Goal: Task Accomplishment & Management: Manage account settings

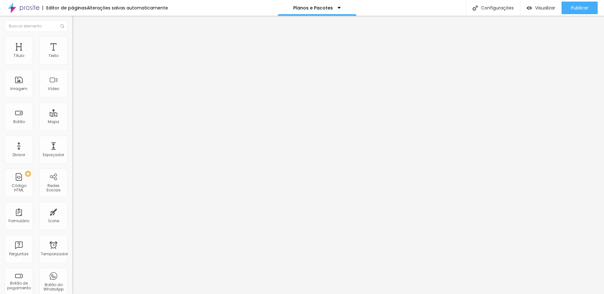
click at [72, 87] on div at bounding box center [108, 79] width 72 height 48
click at [582, 8] on font "Publicar" at bounding box center [579, 8] width 17 height 6
click at [581, 5] on font "Publicar" at bounding box center [579, 8] width 17 height 6
click at [72, 83] on div at bounding box center [108, 79] width 72 height 48
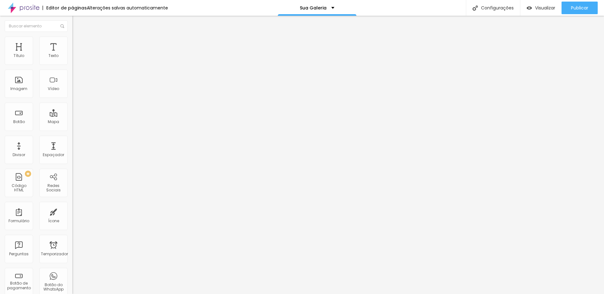
scroll to position [0, 6]
click at [587, 9] on font "Publicar" at bounding box center [579, 8] width 17 height 6
click at [77, 21] on div "Editar nulo" at bounding box center [93, 22] width 33 height 5
click at [77, 23] on img "button" at bounding box center [79, 22] width 5 height 5
click at [87, 20] on font "Editar nulo" at bounding box center [98, 23] width 23 height 6
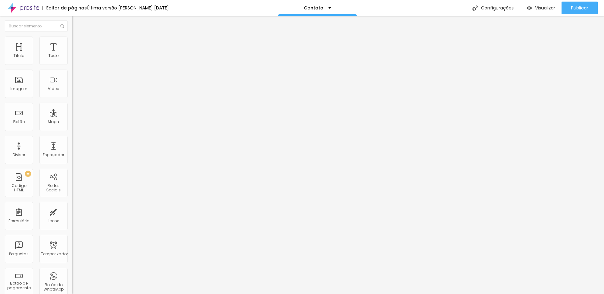
click at [77, 21] on img "button" at bounding box center [79, 22] width 5 height 5
click at [77, 22] on img "button" at bounding box center [79, 22] width 5 height 5
click at [72, 83] on div at bounding box center [108, 79] width 72 height 48
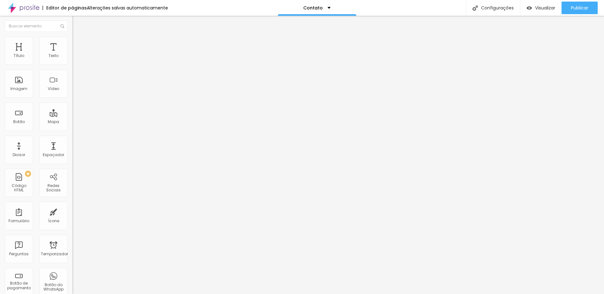
scroll to position [0, 6]
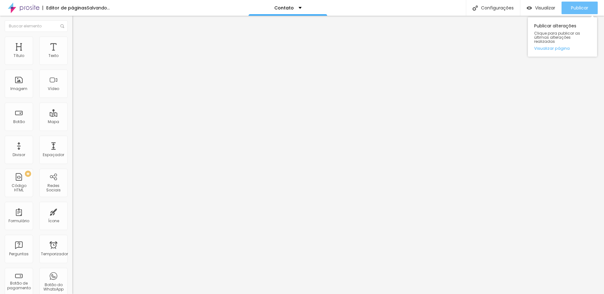
click at [585, 9] on font "Publicar" at bounding box center [579, 8] width 17 height 6
